Goal: Use online tool/utility

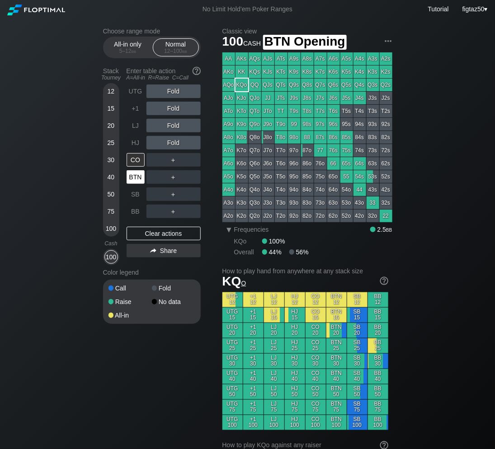
click at [135, 179] on div "BTN" at bounding box center [136, 177] width 18 height 14
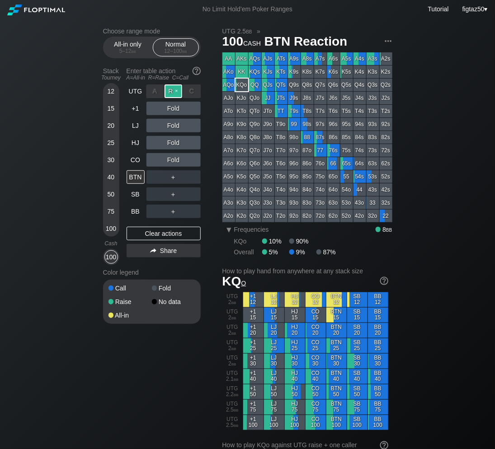
click at [175, 91] on div "R ✕" at bounding box center [174, 92] width 18 height 14
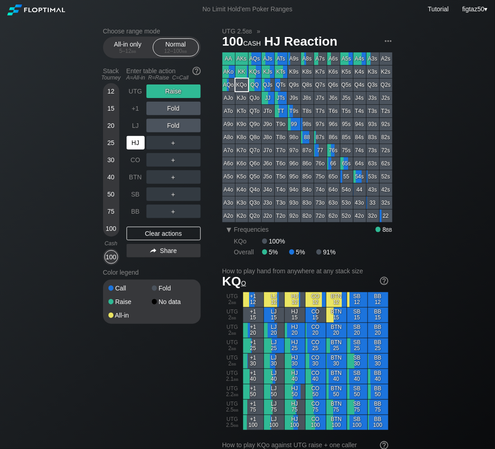
click at [132, 143] on div "HJ" at bounding box center [136, 143] width 18 height 14
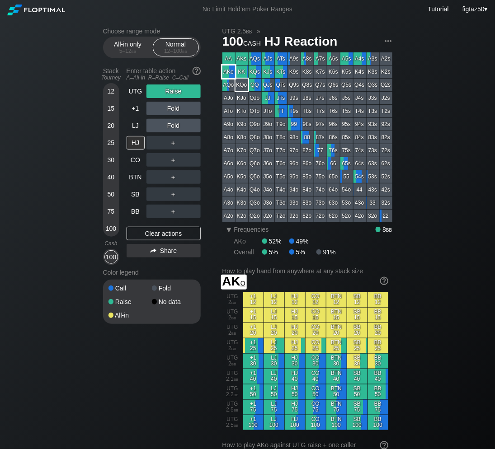
click at [225, 74] on div "AKo" at bounding box center [228, 72] width 13 height 13
click at [176, 234] on div "Clear actions" at bounding box center [164, 234] width 74 height 14
